Goal: Check status: Check status

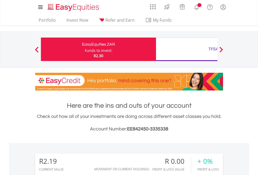
scroll to position [50, 82]
click at [85, 49] on div "Funds to invest:" at bounding box center [99, 50] width 28 height 5
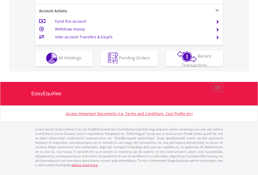
scroll to position [488, 0]
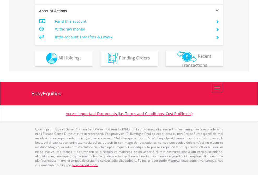
scroll to position [488, 0]
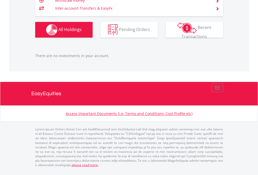
scroll to position [50, 82]
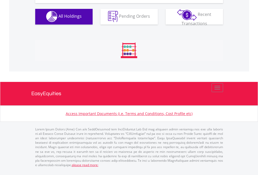
scroll to position [516, 0]
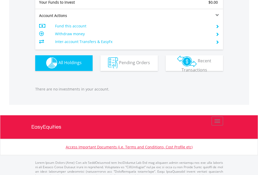
scroll to position [516, 0]
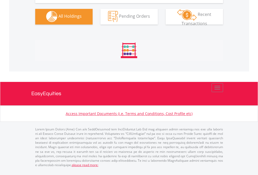
scroll to position [516, 0]
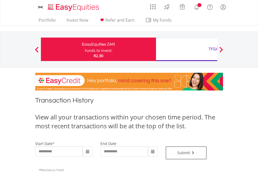
type input "**********"
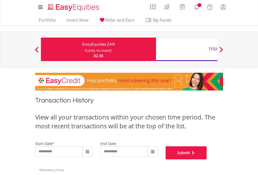
click at [207, 159] on button "Submit" at bounding box center [186, 152] width 41 height 13
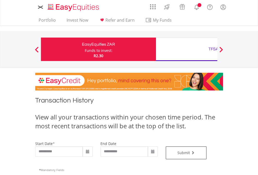
click at [187, 49] on div "TFSA" at bounding box center [213, 48] width 109 height 7
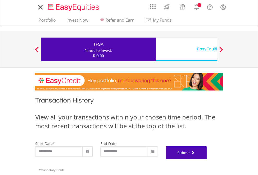
click at [207, 159] on button "Submit" at bounding box center [186, 152] width 41 height 13
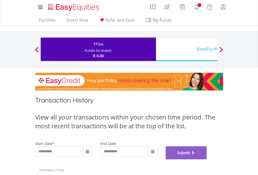
scroll to position [212, 0]
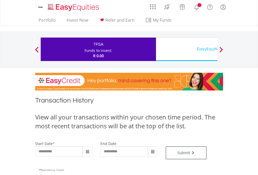
click at [187, 49] on div "EasyEquities USD" at bounding box center [213, 48] width 109 height 7
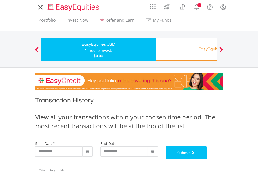
click at [207, 159] on button "Submit" at bounding box center [186, 152] width 41 height 13
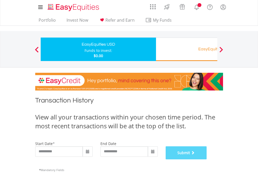
scroll to position [212, 0]
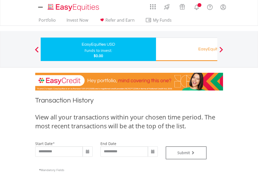
click at [187, 49] on div "EasyEquities RA" at bounding box center [213, 48] width 109 height 7
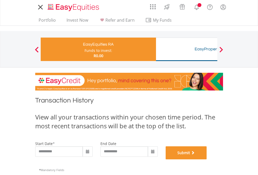
click at [207, 159] on button "Submit" at bounding box center [186, 152] width 41 height 13
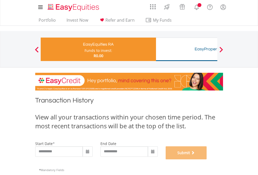
scroll to position [212, 0]
